Goal: Entertainment & Leisure: Consume media (video, audio)

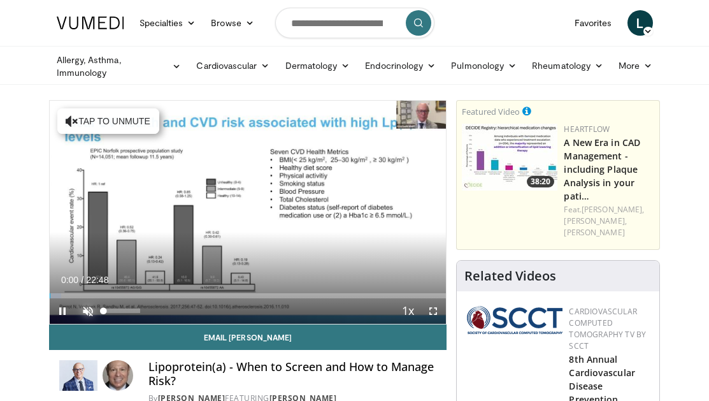
click at [83, 308] on span "Video Player" at bounding box center [87, 310] width 25 height 25
click at [434, 313] on span "Video Player" at bounding box center [432, 310] width 25 height 25
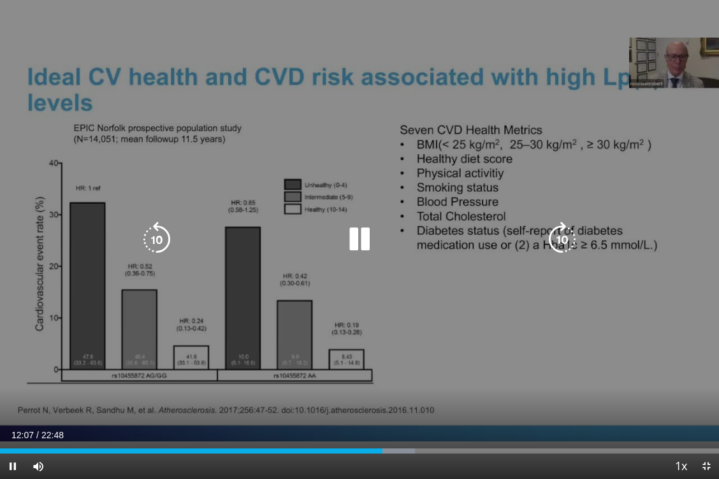
click at [361, 240] on icon "Video Player" at bounding box center [359, 240] width 36 height 36
click at [361, 246] on icon "Video Player" at bounding box center [359, 240] width 36 height 36
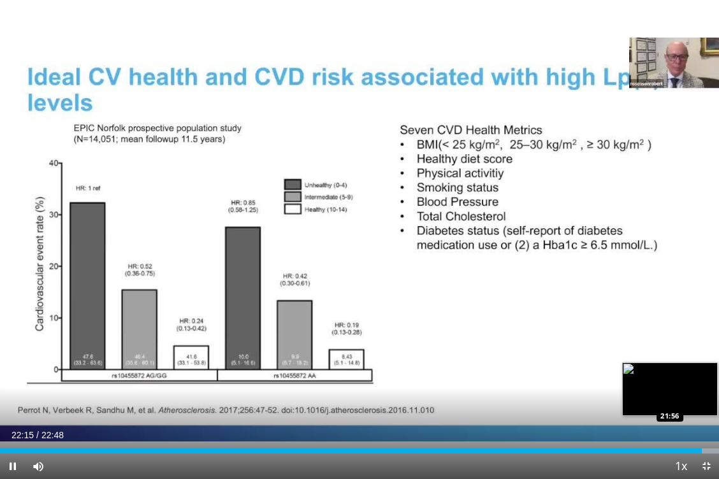
click at [692, 400] on div "22:16" at bounding box center [350, 450] width 701 height 5
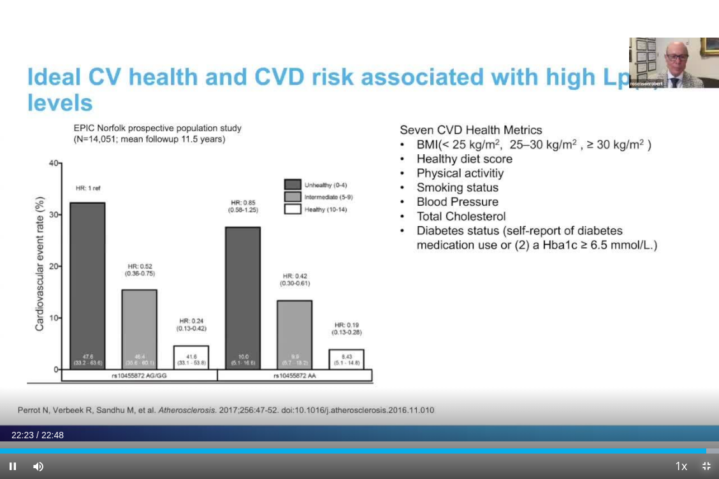
click at [706, 400] on span "Video Player" at bounding box center [705, 466] width 25 height 25
